Goal: Task Accomplishment & Management: Use online tool/utility

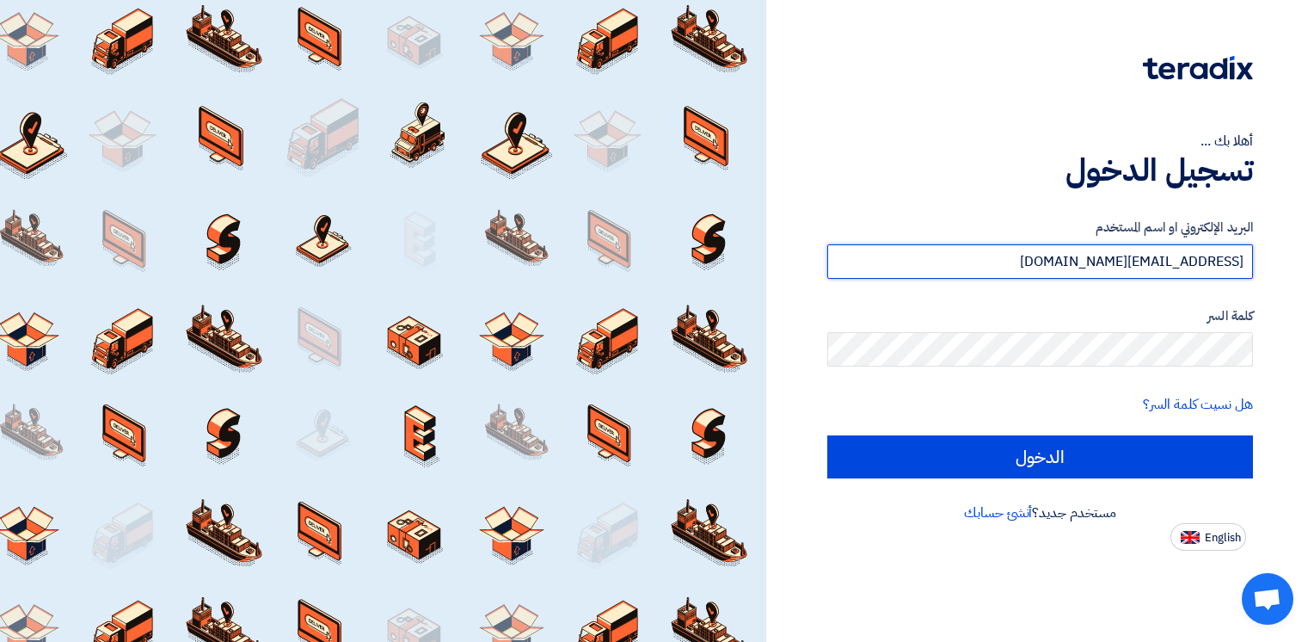
click at [958, 255] on input "[EMAIL_ADDRESS][DOMAIN_NAME]" at bounding box center [1040, 261] width 426 height 34
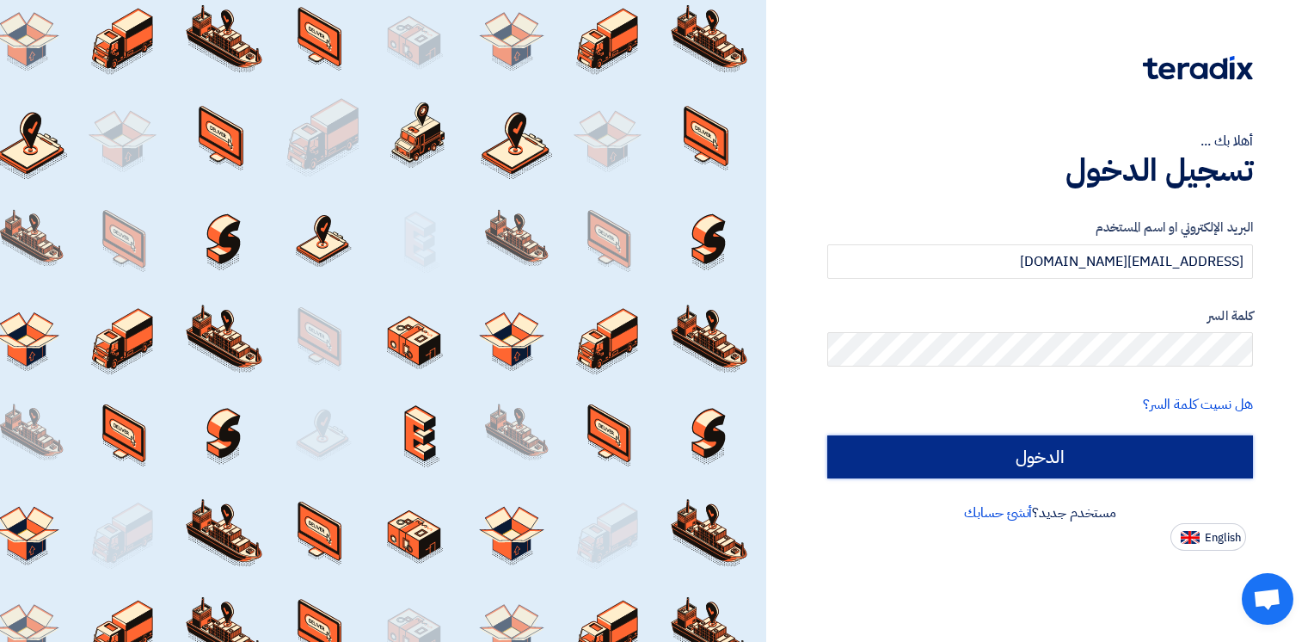
click at [907, 451] on input "الدخول" at bounding box center [1040, 456] width 426 height 43
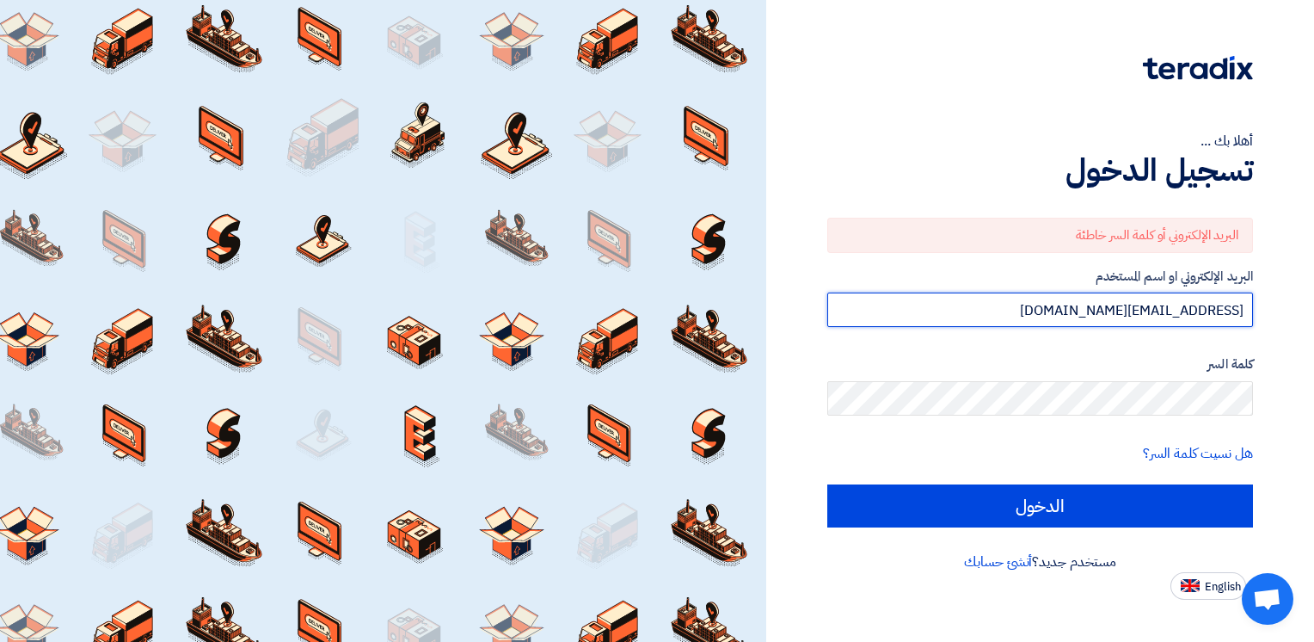
drag, startPoint x: 1189, startPoint y: 313, endPoint x: 1150, endPoint y: 316, distance: 38.8
click at [1150, 316] on input "[EMAIL_ADDRESS][DOMAIN_NAME]" at bounding box center [1040, 309] width 426 height 34
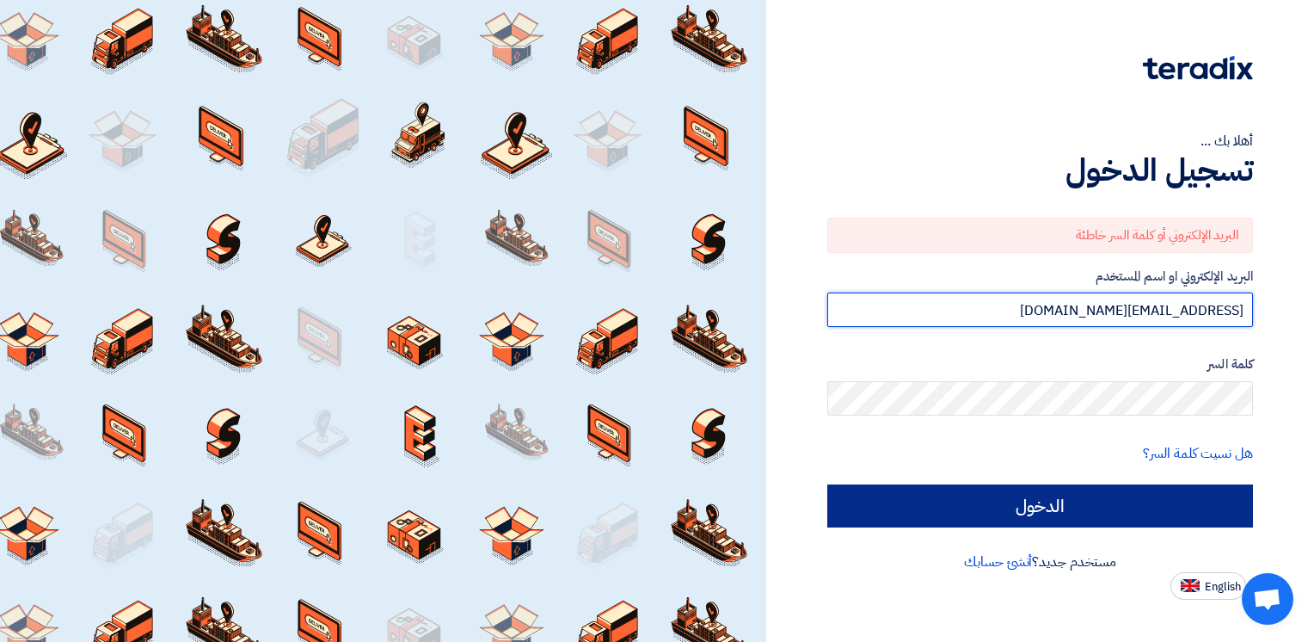
type input "sales@modernplast-eg.com"
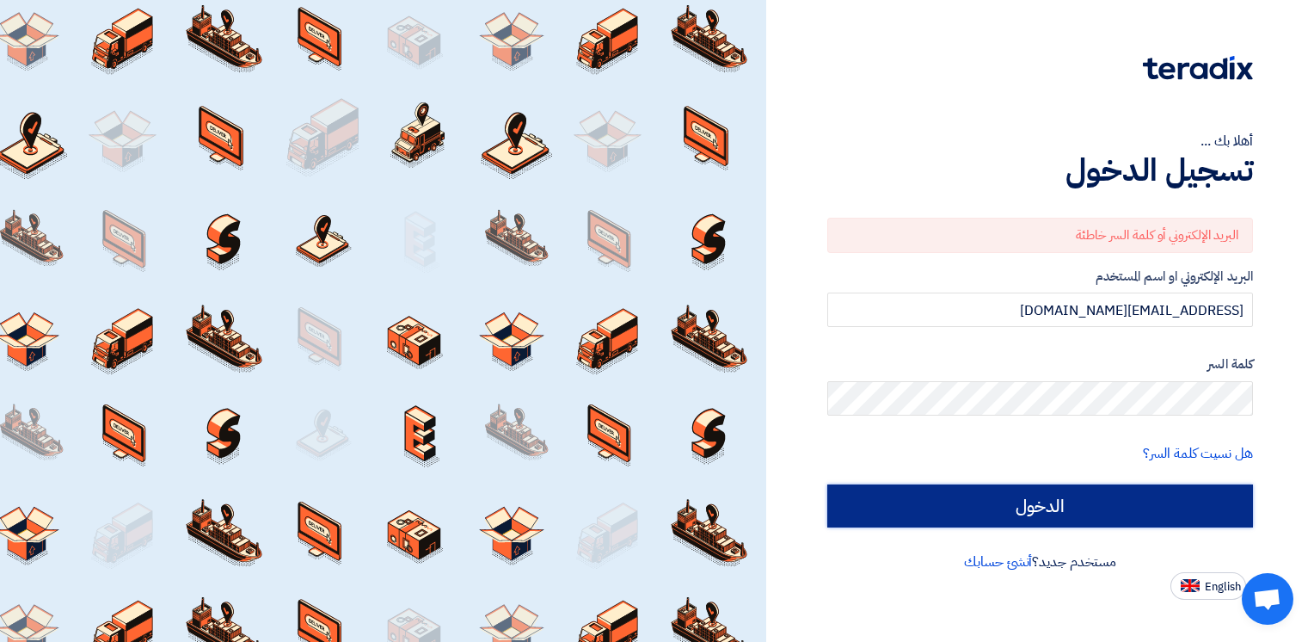
click at [1023, 502] on input "الدخول" at bounding box center [1040, 505] width 426 height 43
drag, startPoint x: 1023, startPoint y: 502, endPoint x: 1018, endPoint y: 486, distance: 17.1
click at [1018, 486] on input "الدخول" at bounding box center [1040, 505] width 426 height 43
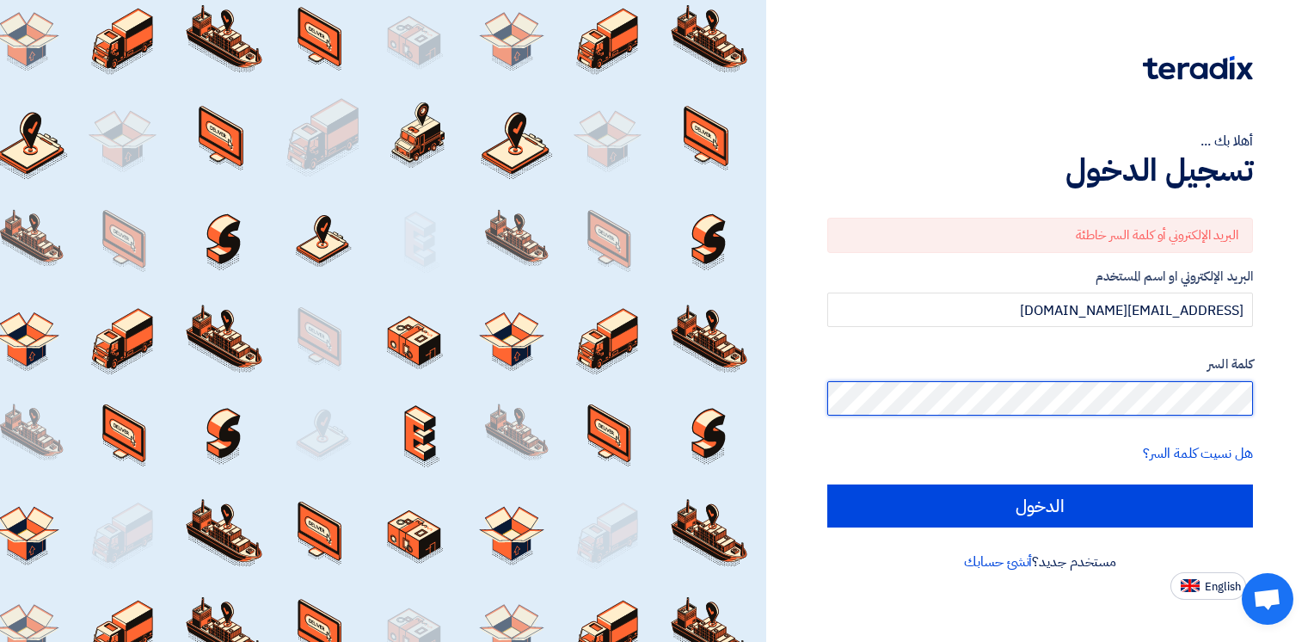
click at [827, 484] on input "الدخول" at bounding box center [1040, 505] width 426 height 43
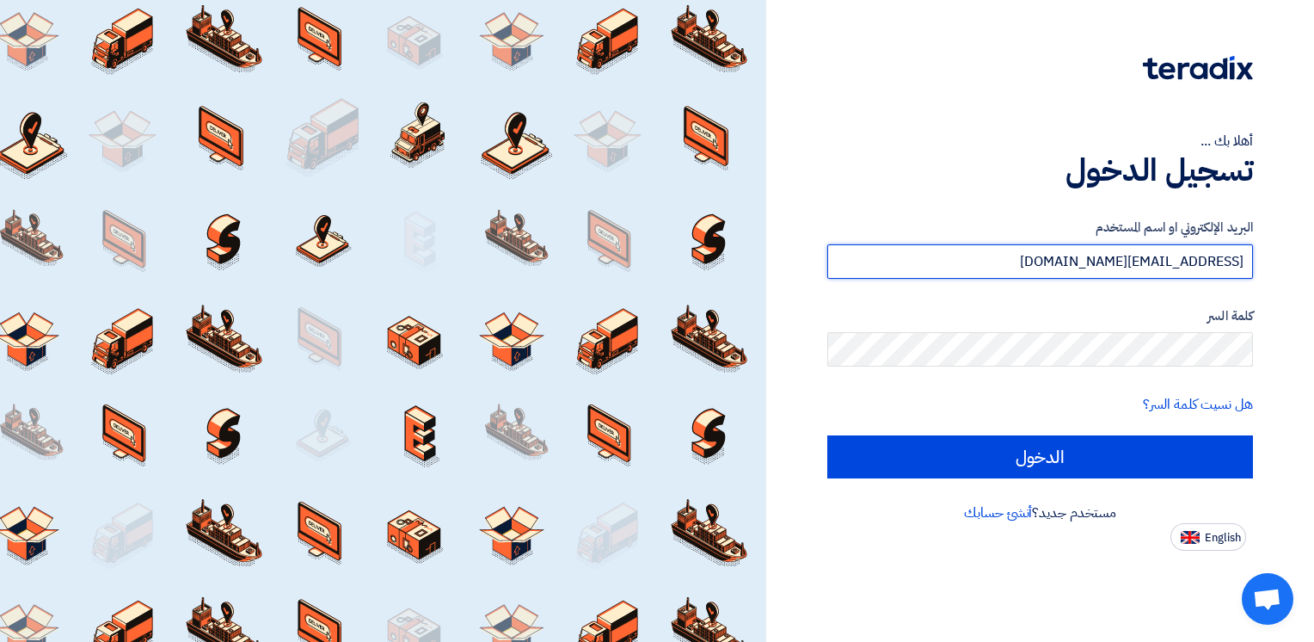
drag, startPoint x: 1200, startPoint y: 263, endPoint x: 1146, endPoint y: 268, distance: 54.4
click at [1146, 268] on input "[EMAIL_ADDRESS][DOMAIN_NAME]" at bounding box center [1040, 261] width 426 height 34
type input "[EMAIL_ADDRESS][DOMAIN_NAME]"
click at [1205, 268] on input "[EMAIL_ADDRESS][DOMAIN_NAME]" at bounding box center [1040, 261] width 426 height 34
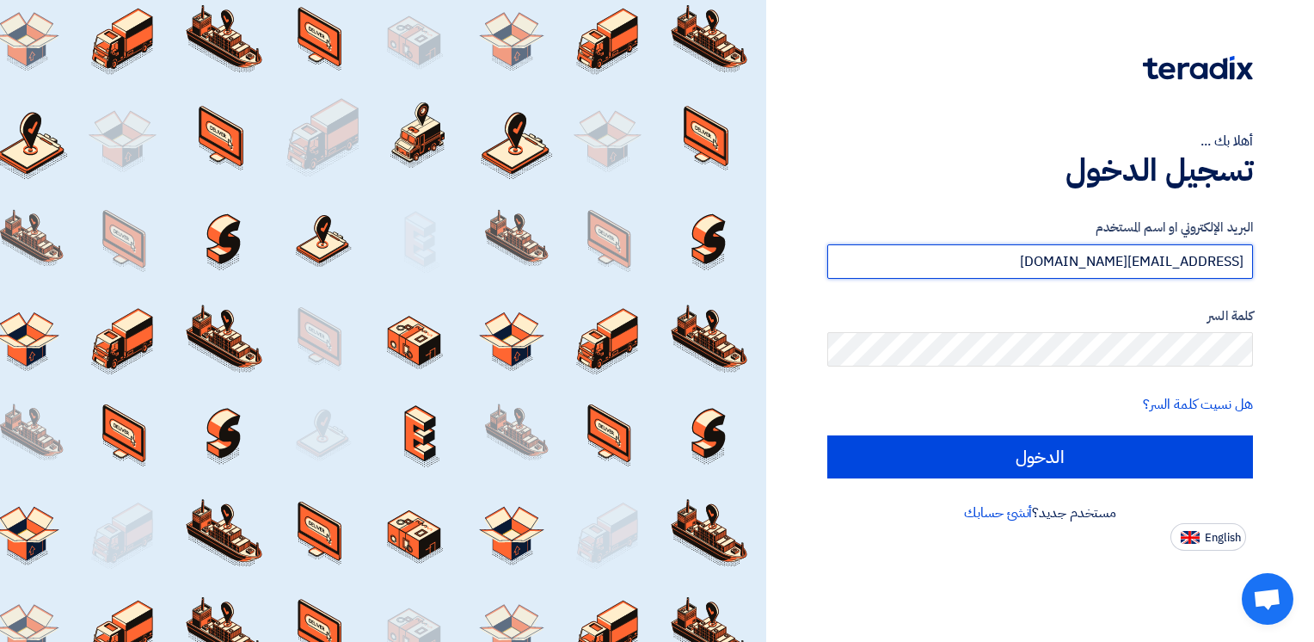
click at [1205, 268] on input "[EMAIL_ADDRESS][DOMAIN_NAME]" at bounding box center [1040, 261] width 426 height 34
paste input "modernplast-egypt"
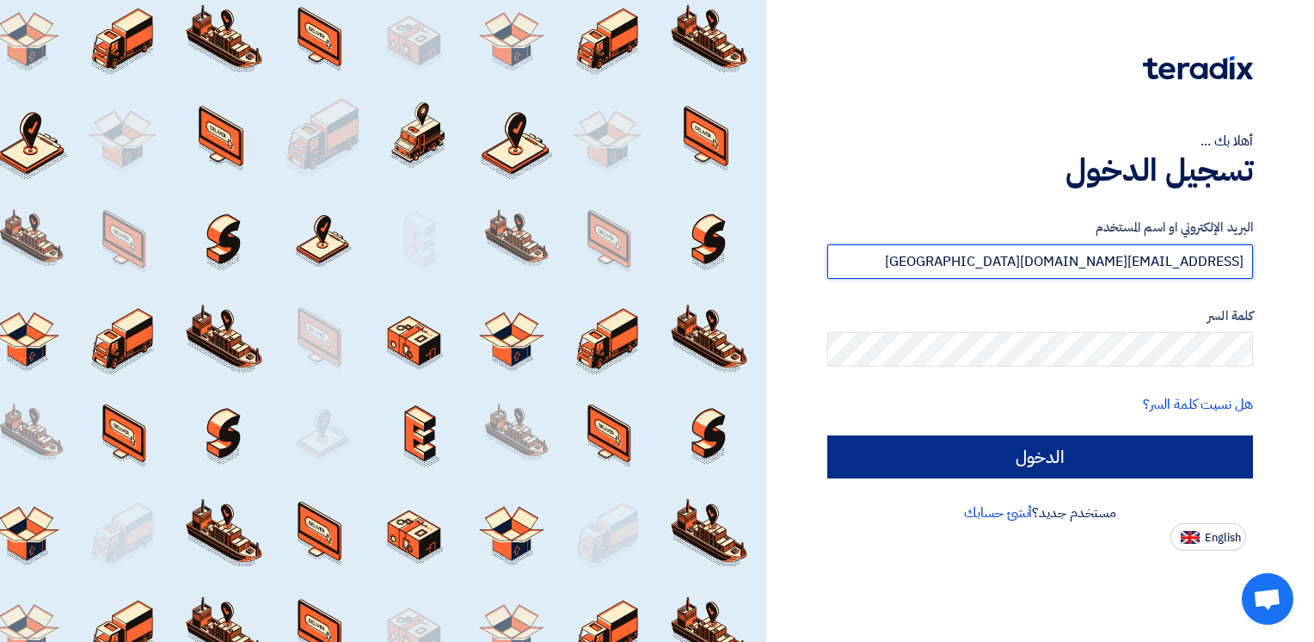
type input "sales@modernplast-egypt.com"
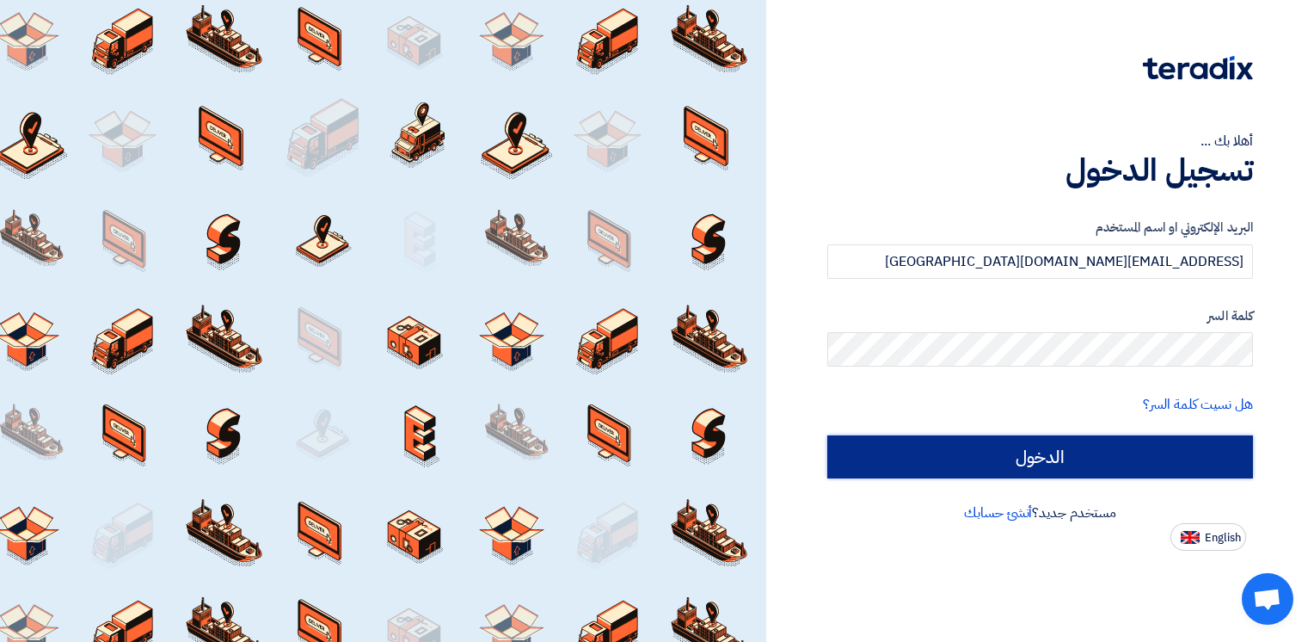
click at [1070, 458] on input "الدخول" at bounding box center [1040, 456] width 426 height 43
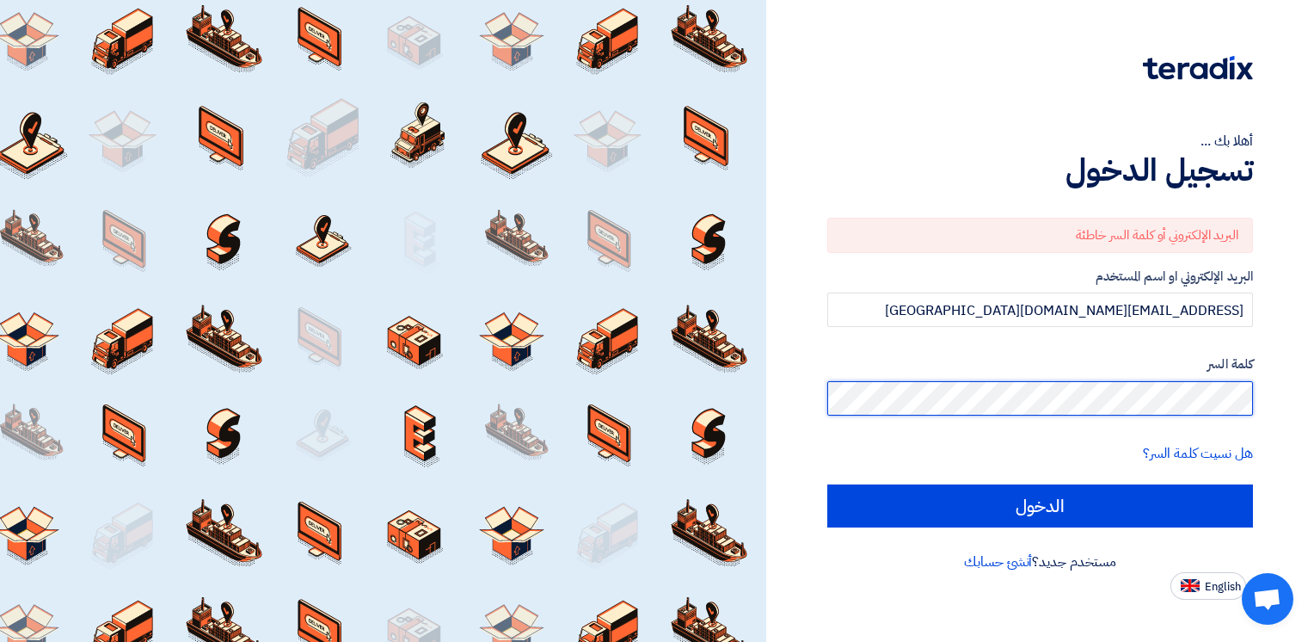
click at [827, 484] on input "الدخول" at bounding box center [1040, 505] width 426 height 43
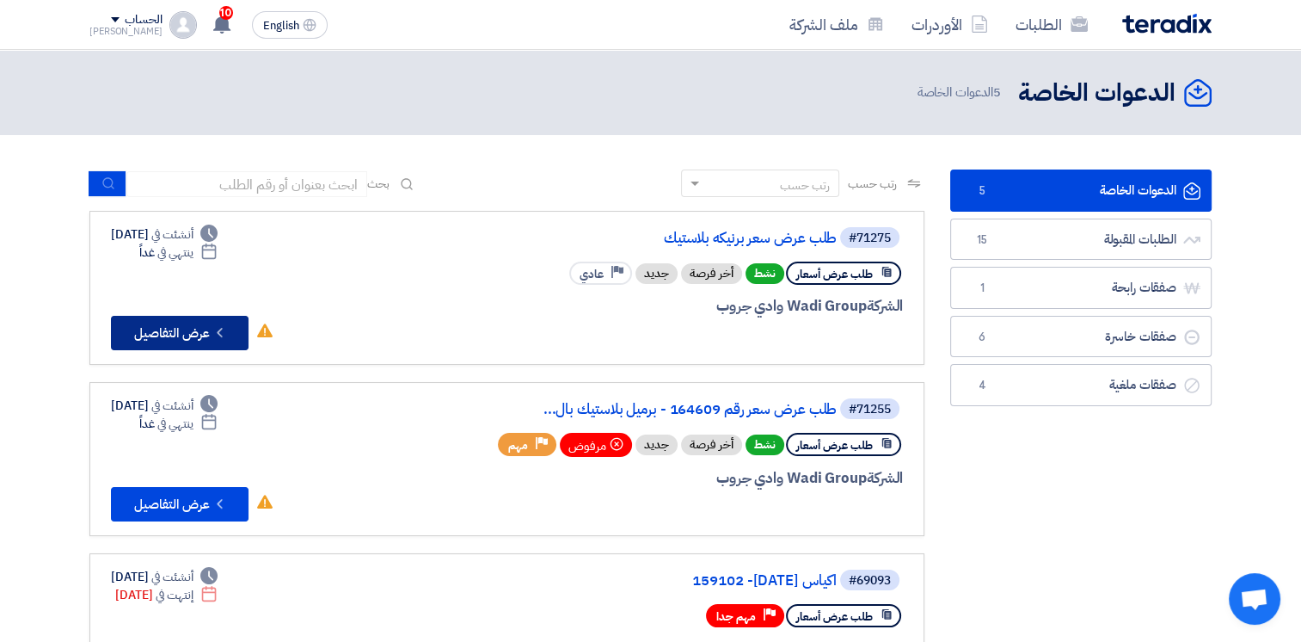
click at [173, 339] on button "Check details عرض التفاصيل" at bounding box center [180, 333] width 138 height 34
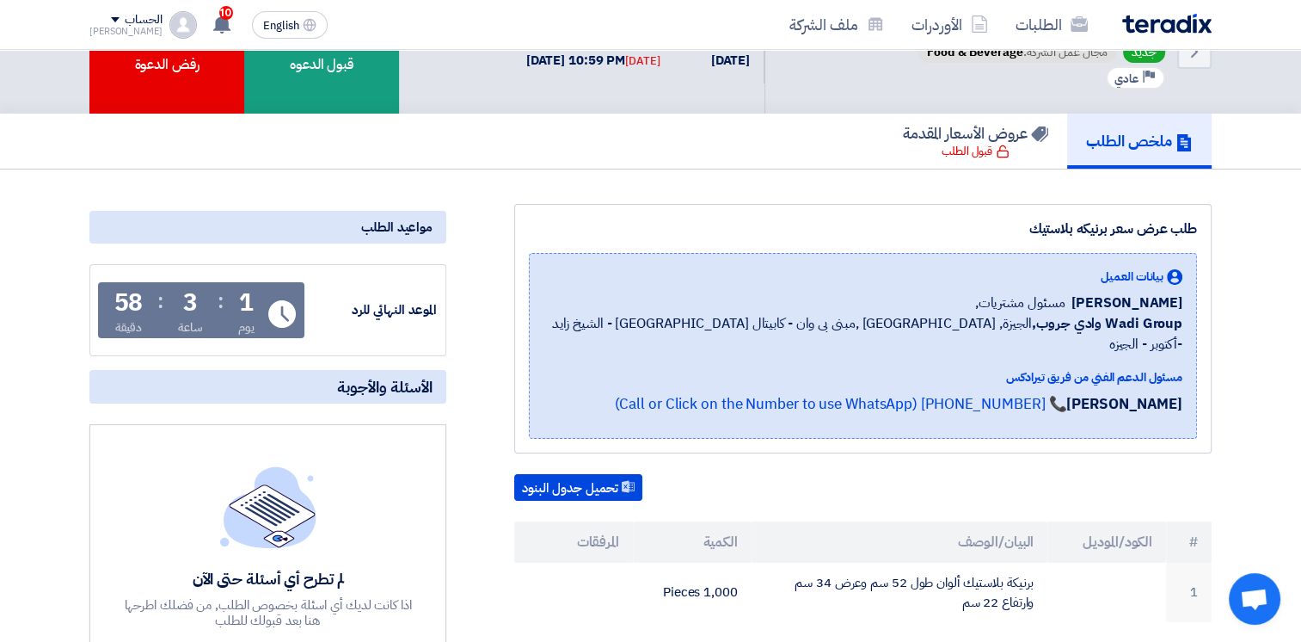
scroll to position [58, 0]
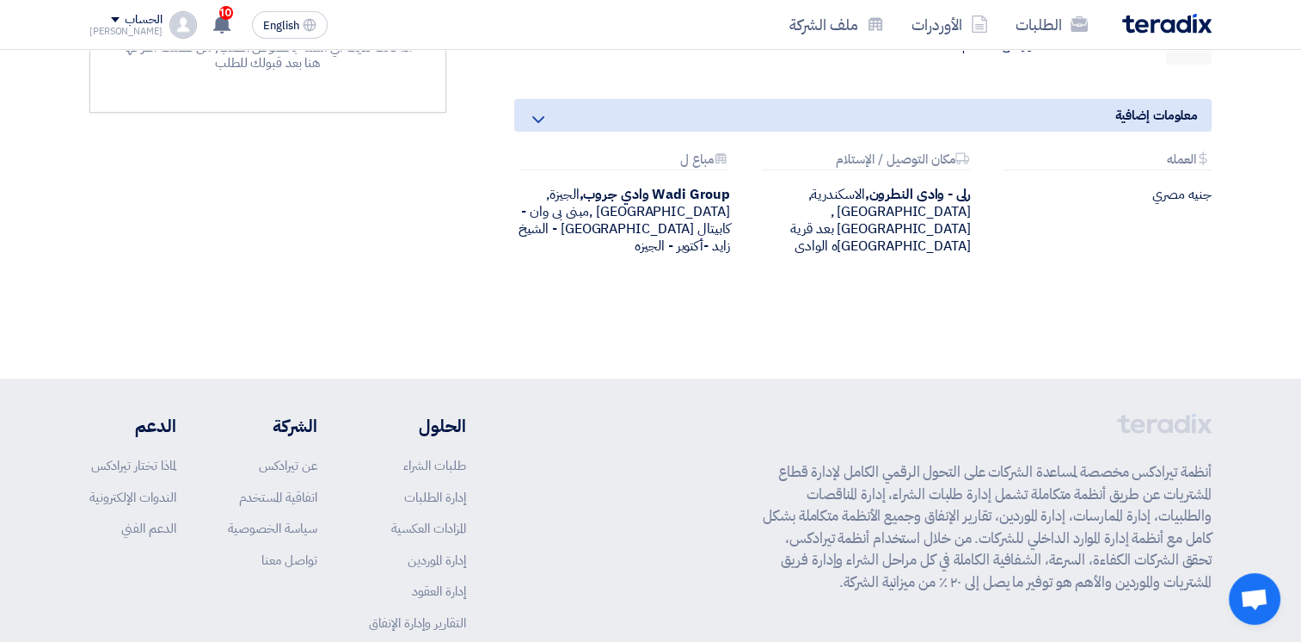
scroll to position [698, 0]
